Goal: Information Seeking & Learning: Learn about a topic

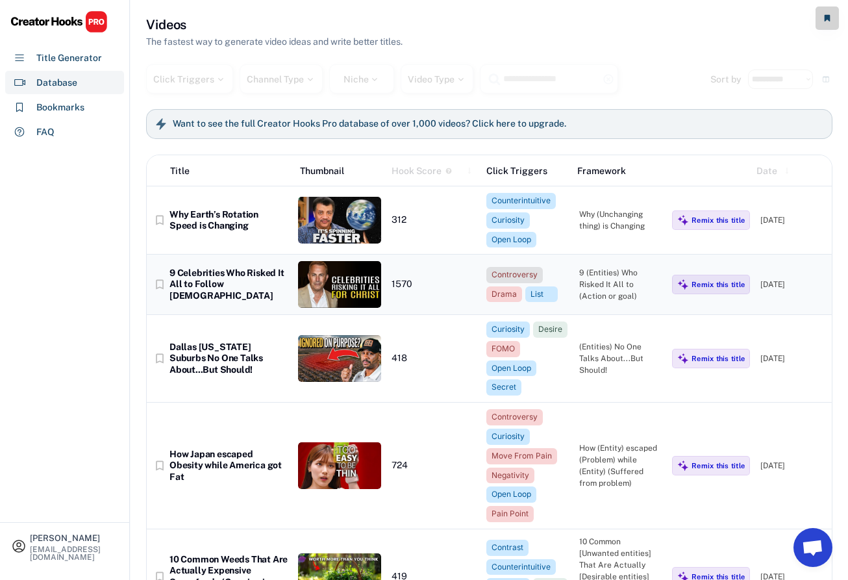
click at [505, 275] on div "Controversy" at bounding box center [514, 274] width 46 height 11
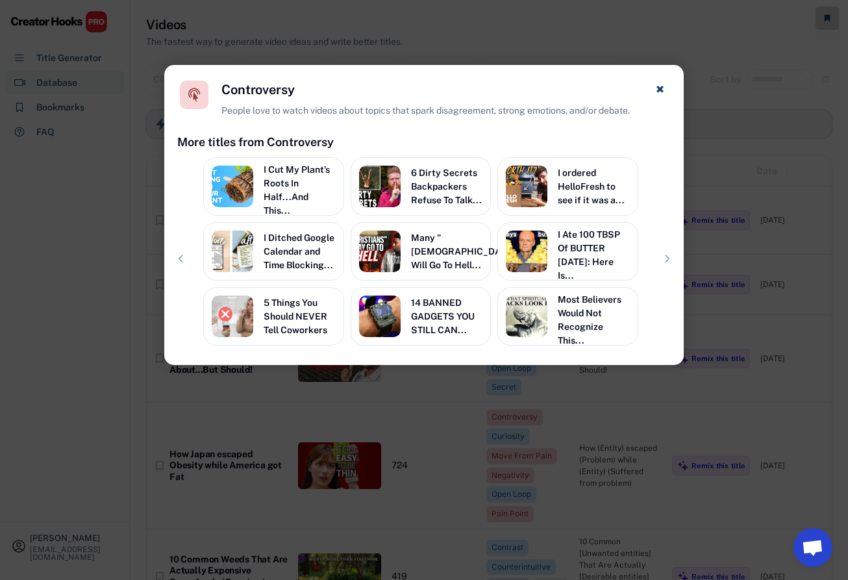
click at [514, 378] on div at bounding box center [424, 290] width 848 height 580
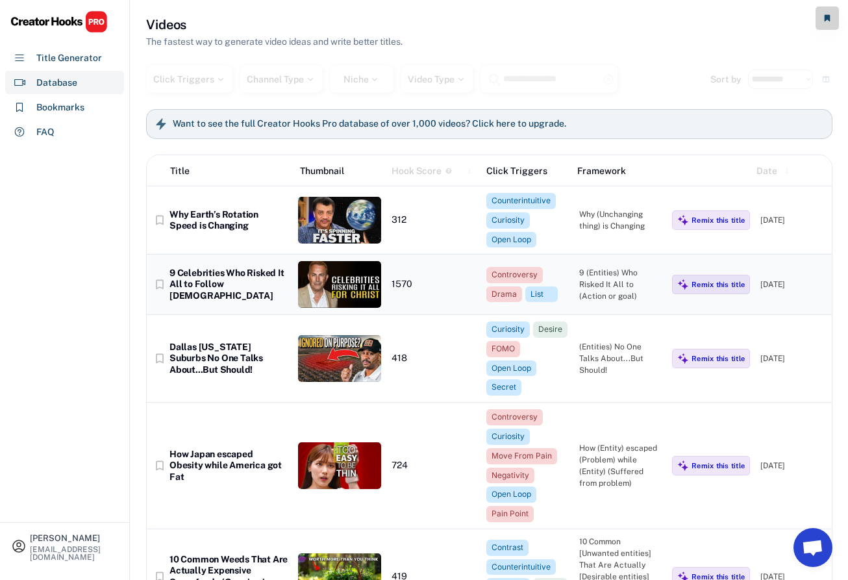
click at [594, 279] on div "9 (Entities) Who Risked It All to (Action or goal)" at bounding box center [620, 284] width 82 height 35
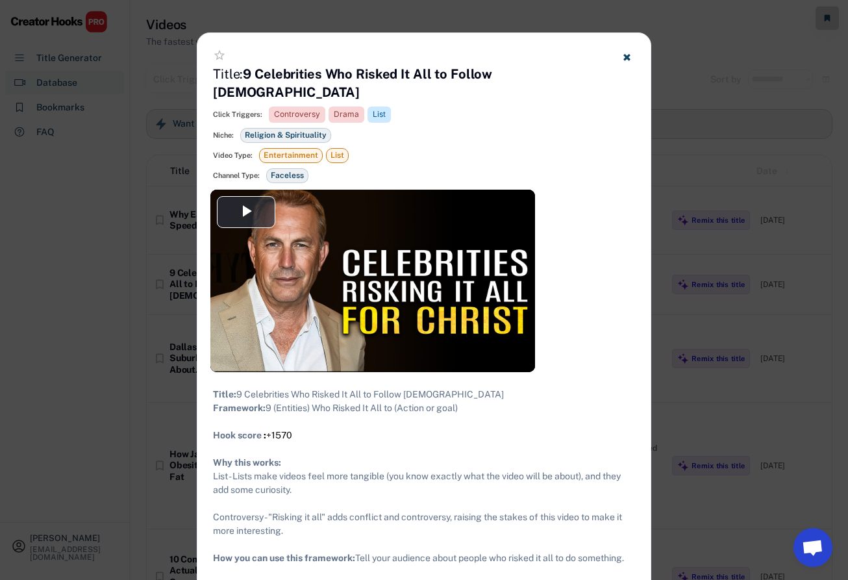
click at [727, 240] on div at bounding box center [424, 290] width 848 height 580
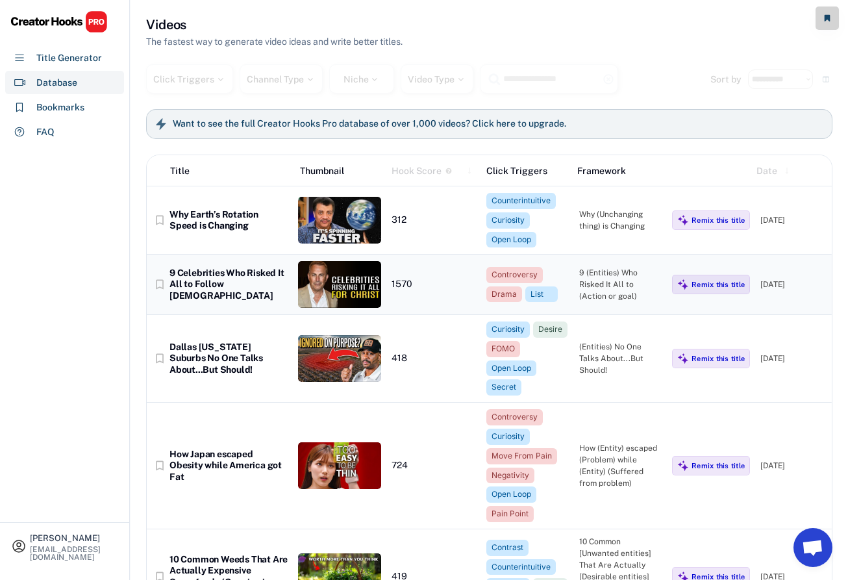
click at [230, 278] on div "9 Celebrities Who Risked It All to Follow [DEMOGRAPHIC_DATA]" at bounding box center [228, 284] width 118 height 34
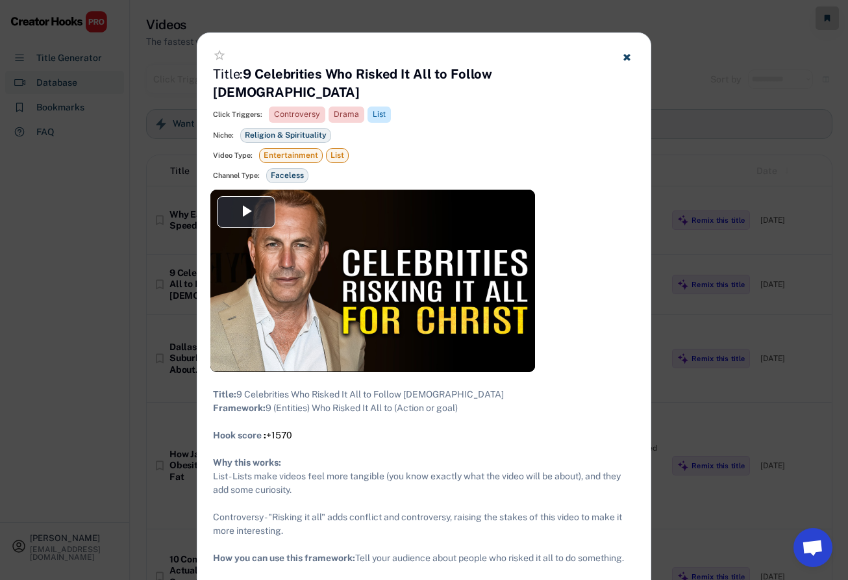
click at [728, 225] on div at bounding box center [424, 290] width 848 height 580
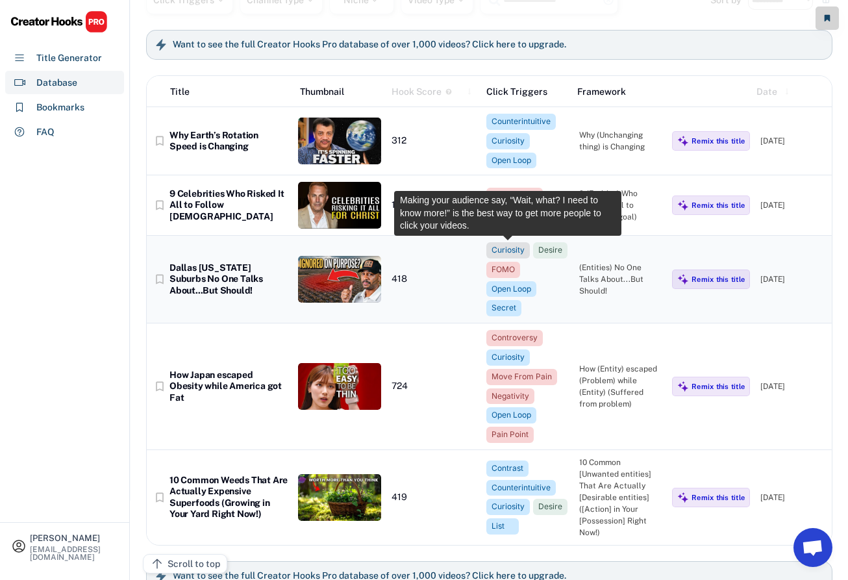
scroll to position [106, 0]
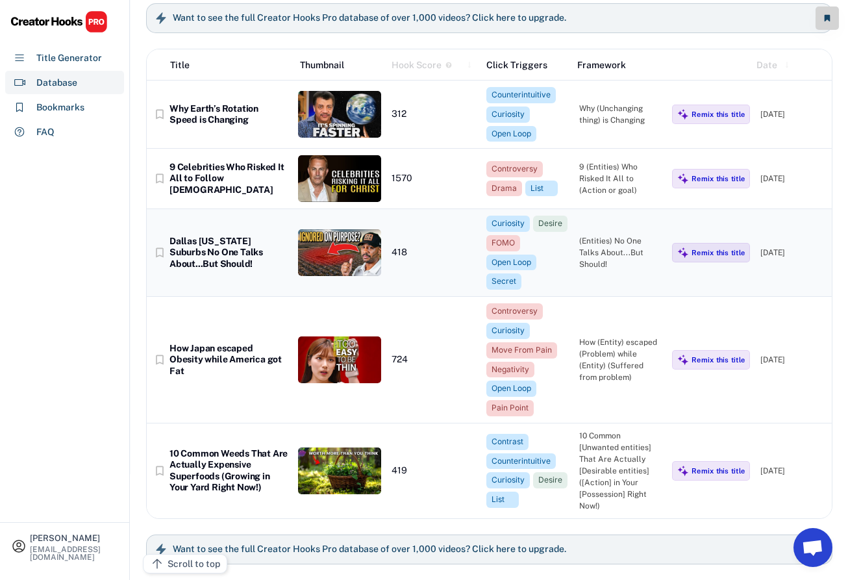
click at [364, 243] on img at bounding box center [339, 252] width 82 height 47
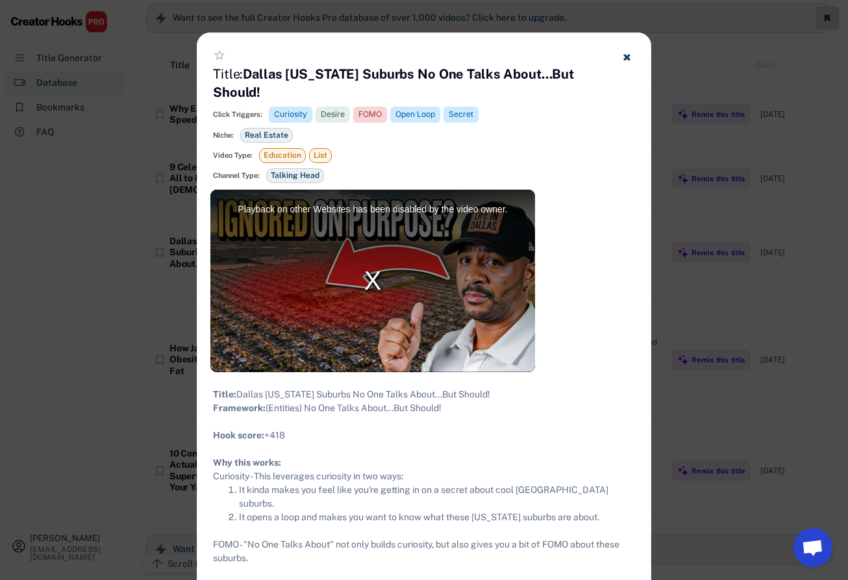
click at [448, 148] on div "Video Type: Education List" at bounding box center [424, 155] width 422 height 15
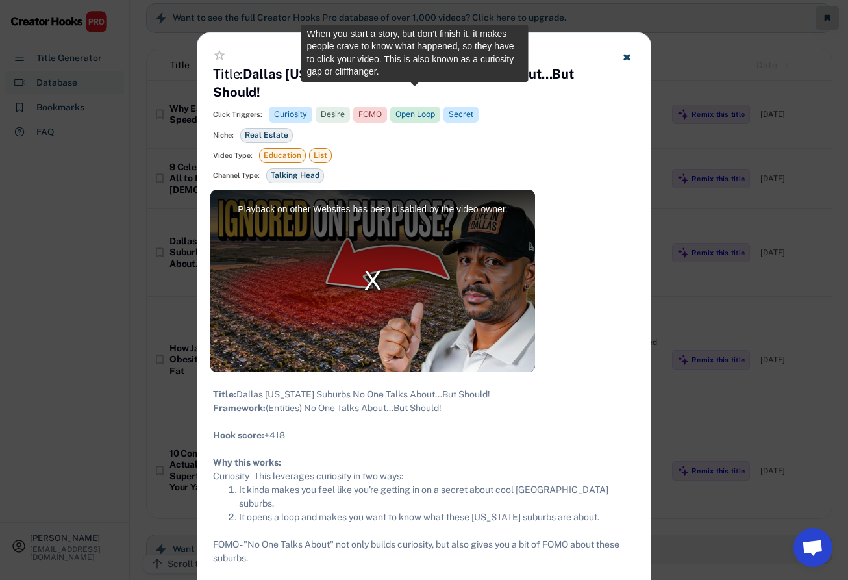
click at [412, 109] on div "Open Loop" at bounding box center [415, 114] width 40 height 11
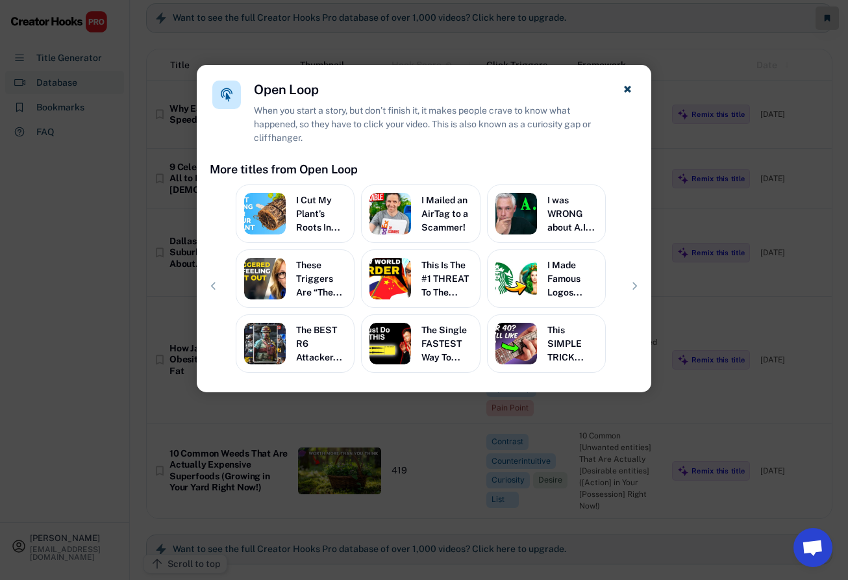
click at [626, 89] on use at bounding box center [627, 89] width 6 height 6
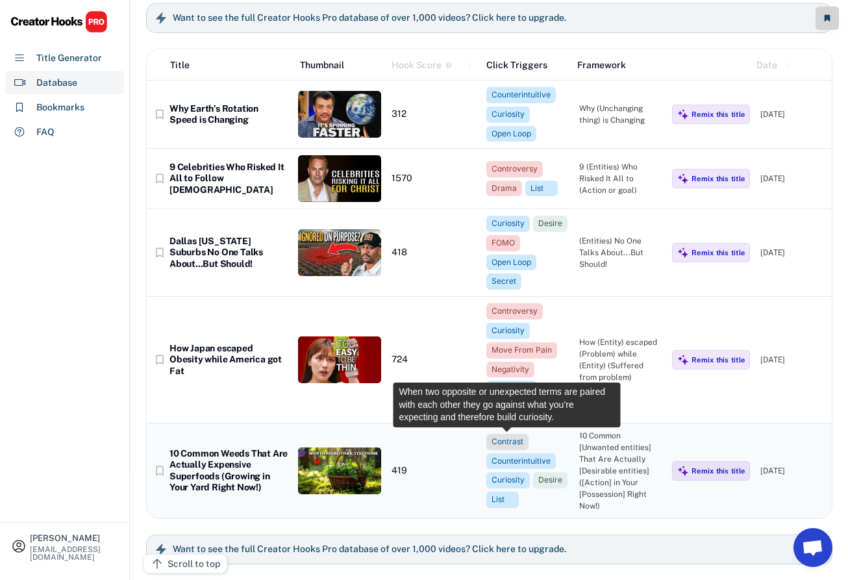
click at [515, 443] on div "Contrast" at bounding box center [507, 441] width 32 height 11
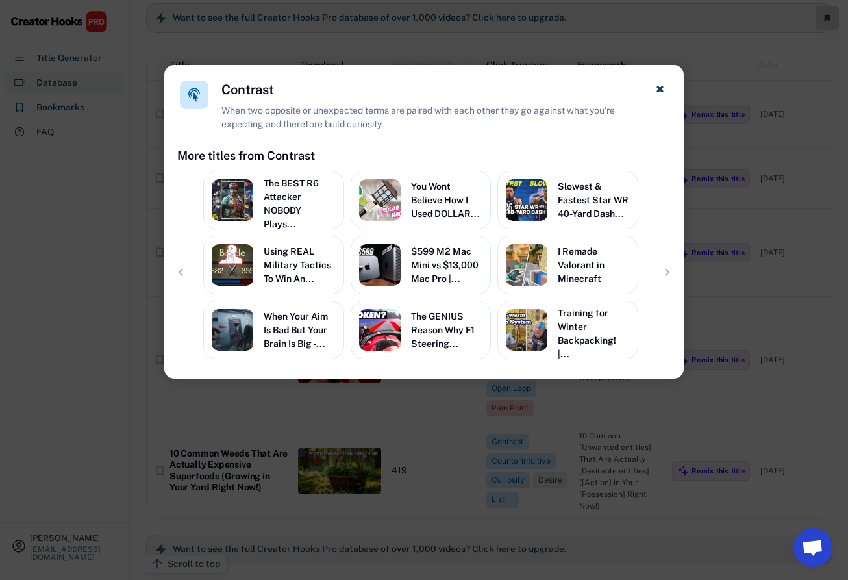
click at [126, 227] on div at bounding box center [424, 290] width 848 height 580
